Goal: Transaction & Acquisition: Subscribe to service/newsletter

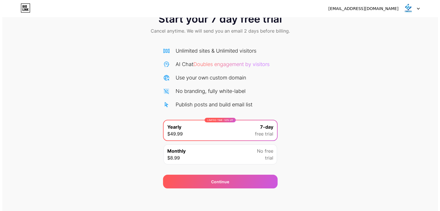
scroll to position [19, 0]
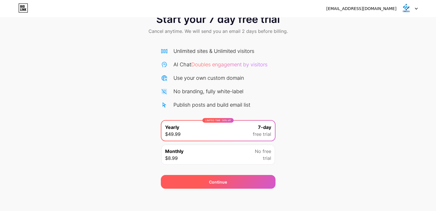
click at [190, 180] on div "Continue" at bounding box center [218, 182] width 115 height 14
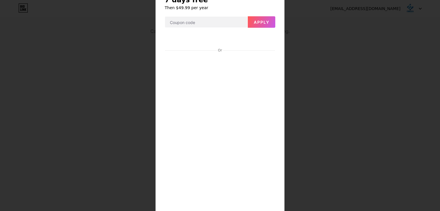
scroll to position [26, 0]
click at [276, 109] on div "7 days free Then $49.99 per year Apply Or Start trial" at bounding box center [220, 154] width 129 height 337
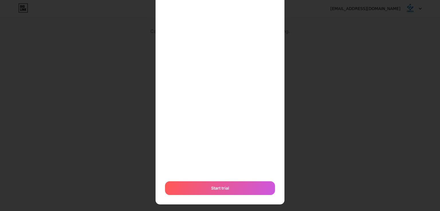
scroll to position [145, 0]
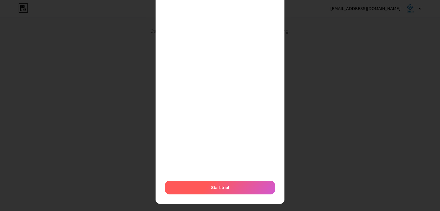
click at [204, 185] on div "Start trial" at bounding box center [220, 188] width 110 height 14
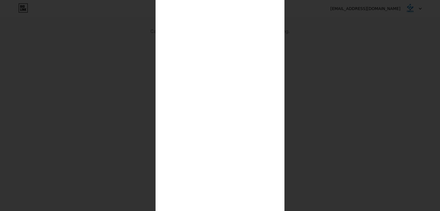
scroll to position [153, 0]
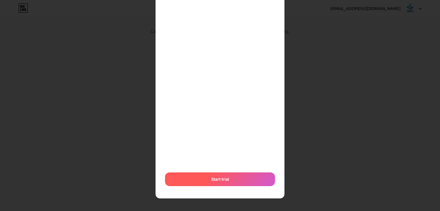
click at [200, 181] on div "Start trial" at bounding box center [220, 180] width 110 height 14
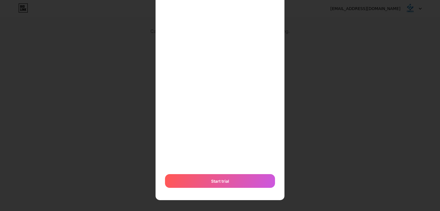
scroll to position [164, 0]
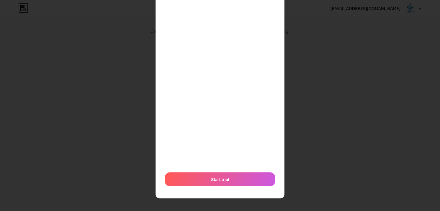
click at [213, 172] on div "Or Start trial" at bounding box center [220, 42] width 111 height 295
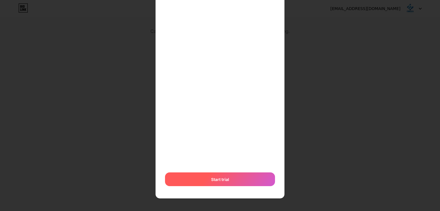
click at [217, 175] on div "Start trial" at bounding box center [220, 180] width 110 height 14
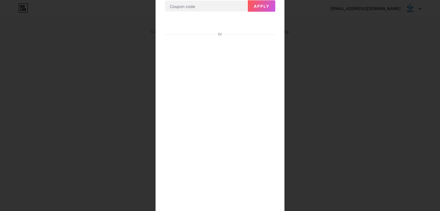
scroll to position [41, 0]
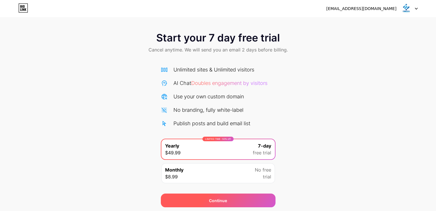
click at [203, 201] on div "Continue" at bounding box center [218, 201] width 115 height 14
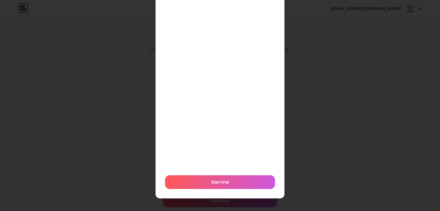
scroll to position [150, 0]
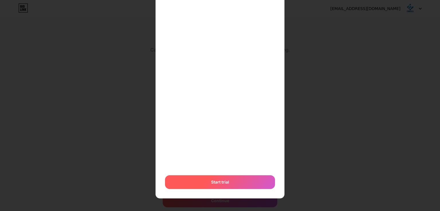
click at [241, 178] on div "Start trial" at bounding box center [220, 183] width 110 height 14
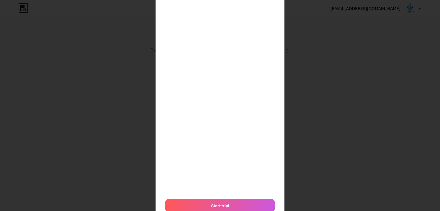
scroll to position [164, 0]
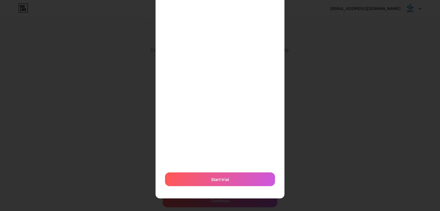
click at [200, 181] on div "Start trial" at bounding box center [220, 180] width 110 height 14
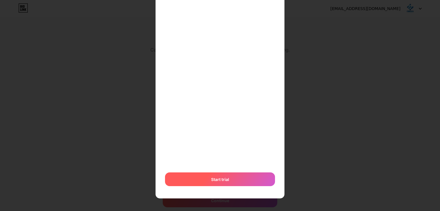
drag, startPoint x: 239, startPoint y: 174, endPoint x: 200, endPoint y: 181, distance: 39.5
click at [200, 181] on div "Start trial" at bounding box center [220, 180] width 110 height 14
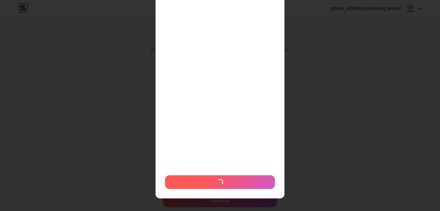
click at [200, 181] on div at bounding box center [220, 183] width 110 height 14
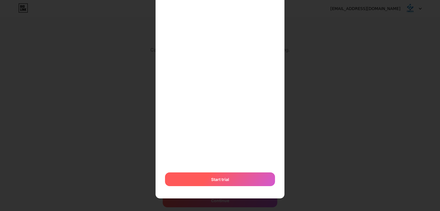
click at [200, 181] on div "Start trial" at bounding box center [220, 180] width 110 height 14
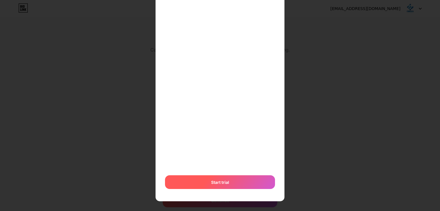
click at [200, 181] on div "Start trial" at bounding box center [220, 183] width 110 height 14
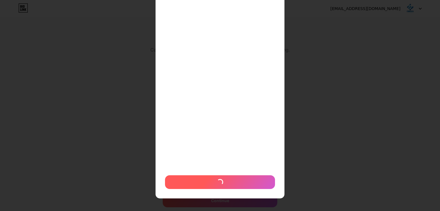
click at [200, 181] on div at bounding box center [220, 183] width 110 height 14
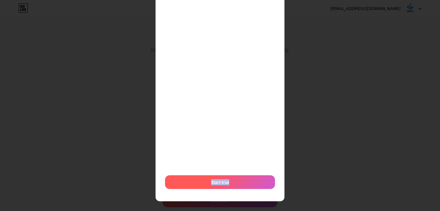
click at [200, 181] on div "Start trial" at bounding box center [220, 183] width 110 height 14
